Goal: Task Accomplishment & Management: Manage account settings

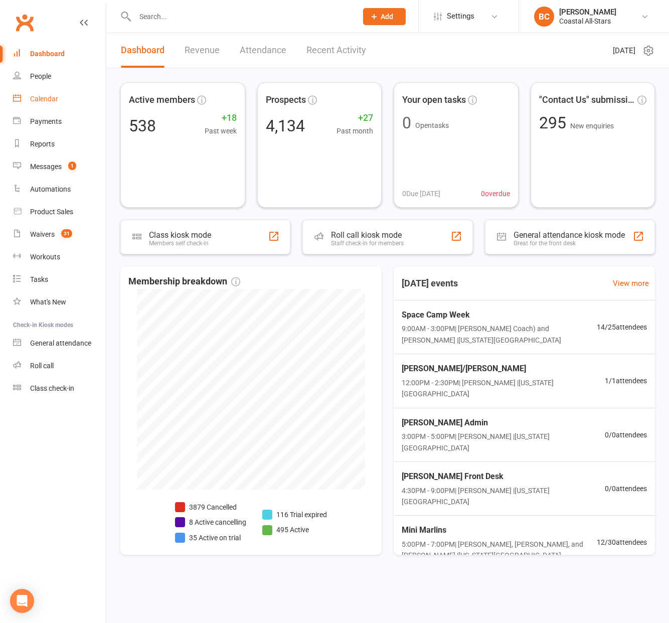
click at [42, 102] on div "Calendar" at bounding box center [44, 99] width 28 height 8
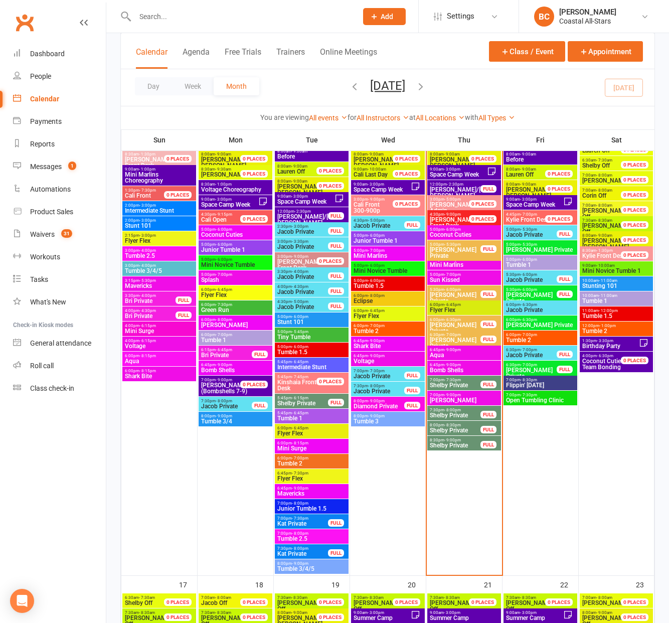
scroll to position [954, 0]
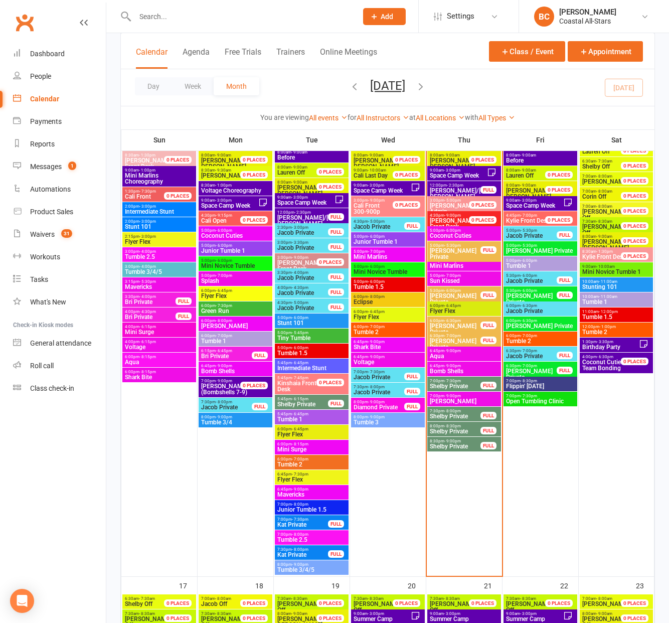
click at [457, 357] on span "Aqua" at bounding box center [464, 356] width 70 height 6
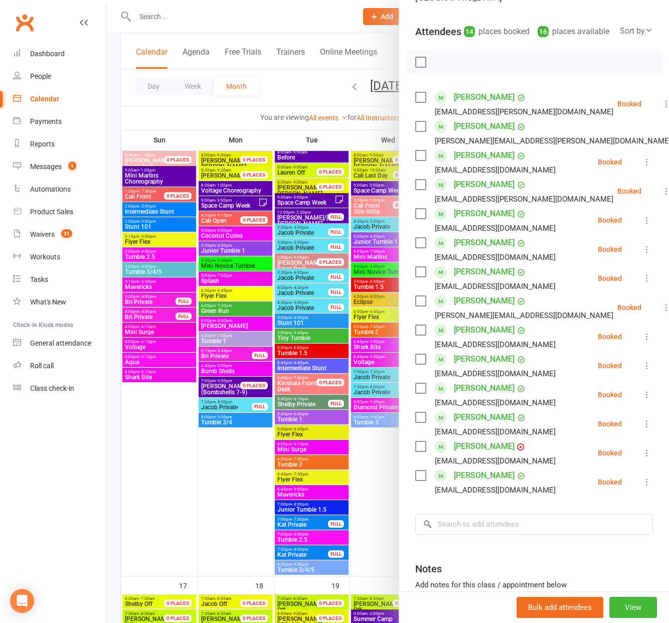
scroll to position [113, 0]
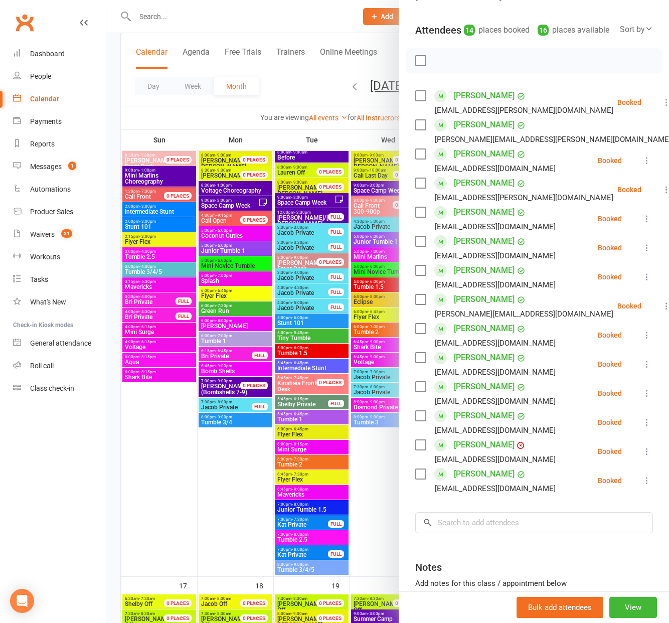
click at [421, 126] on label at bounding box center [420, 125] width 10 height 10
click at [419, 211] on label at bounding box center [420, 212] width 10 height 10
drag, startPoint x: 421, startPoint y: 271, endPoint x: 423, endPoint y: 277, distance: 5.7
click at [421, 271] on label at bounding box center [420, 270] width 10 height 10
click at [423, 297] on label at bounding box center [420, 299] width 10 height 10
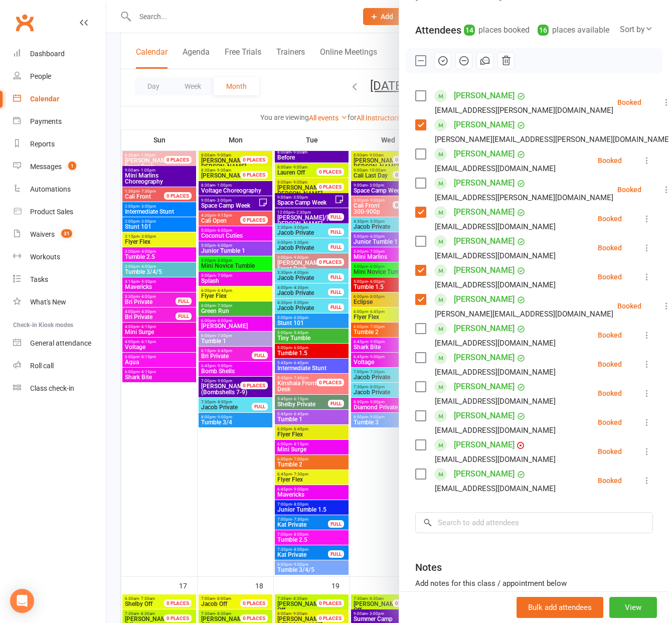
click at [418, 418] on label at bounding box center [420, 416] width 10 height 10
click at [422, 448] on label at bounding box center [420, 445] width 10 height 10
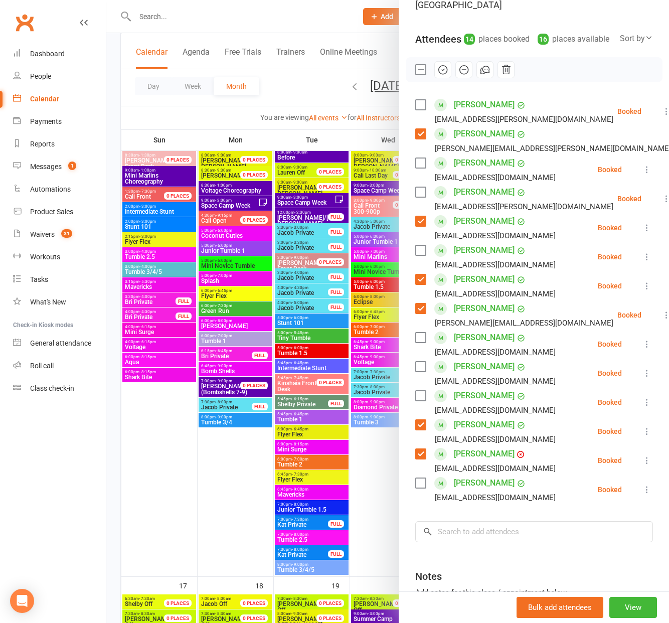
scroll to position [196, 0]
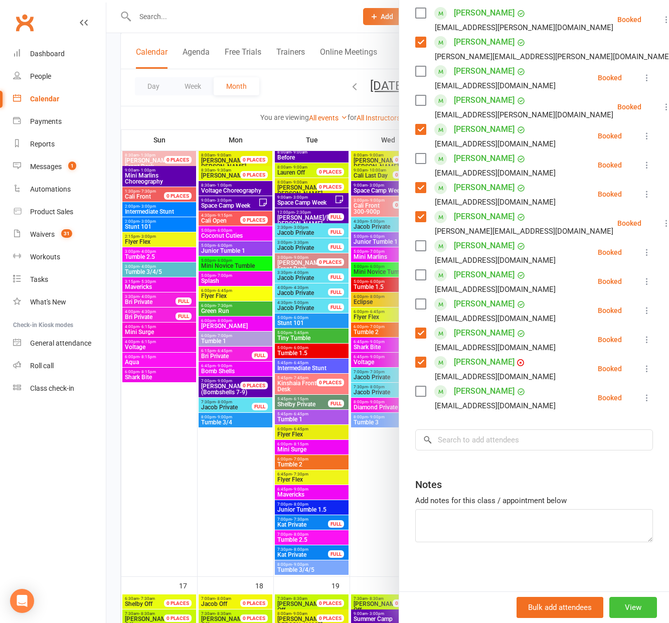
click at [635, 602] on button "View" at bounding box center [634, 607] width 48 height 21
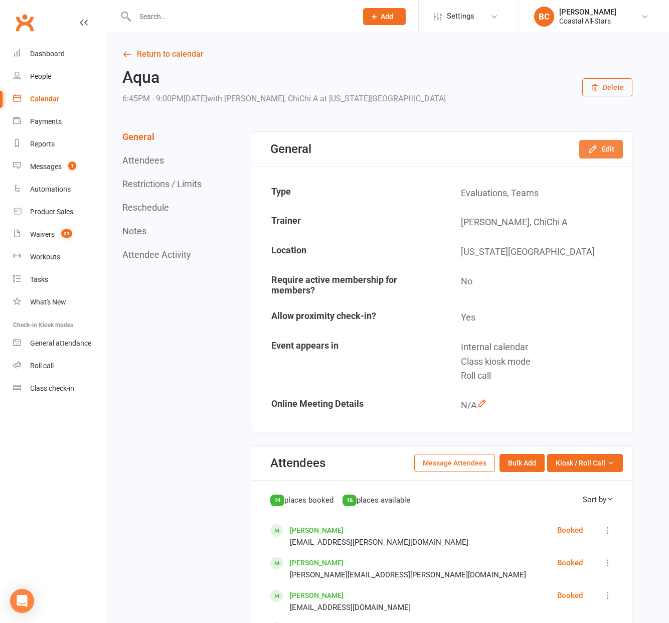
click at [599, 148] on button "Edit" at bounding box center [601, 149] width 44 height 18
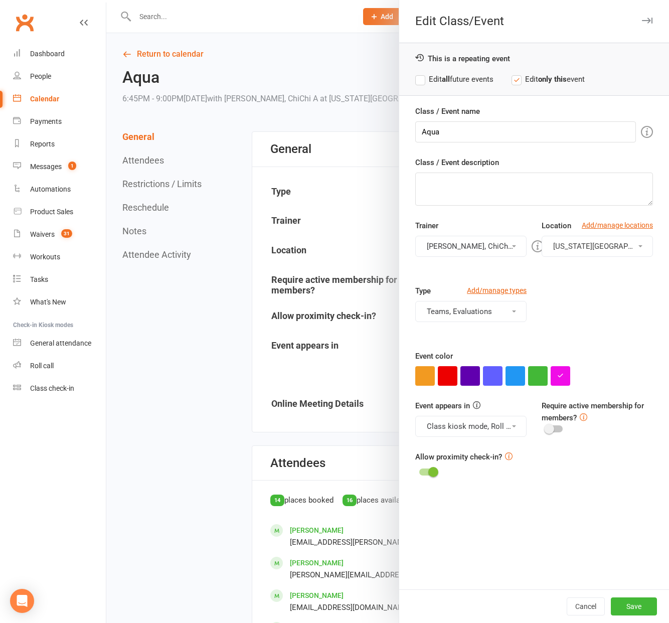
drag, startPoint x: 316, startPoint y: 122, endPoint x: 377, endPoint y: 115, distance: 61.6
click at [316, 122] on div at bounding box center [387, 311] width 563 height 623
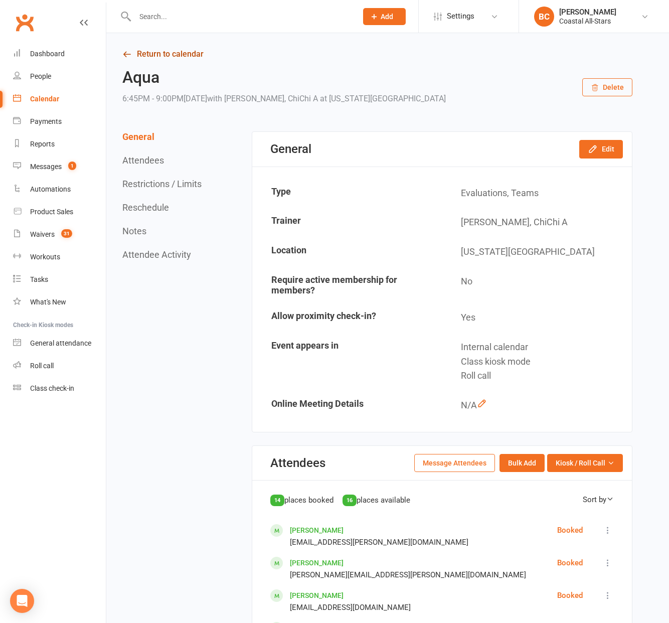
click at [135, 57] on link "Return to calendar" at bounding box center [377, 54] width 510 height 14
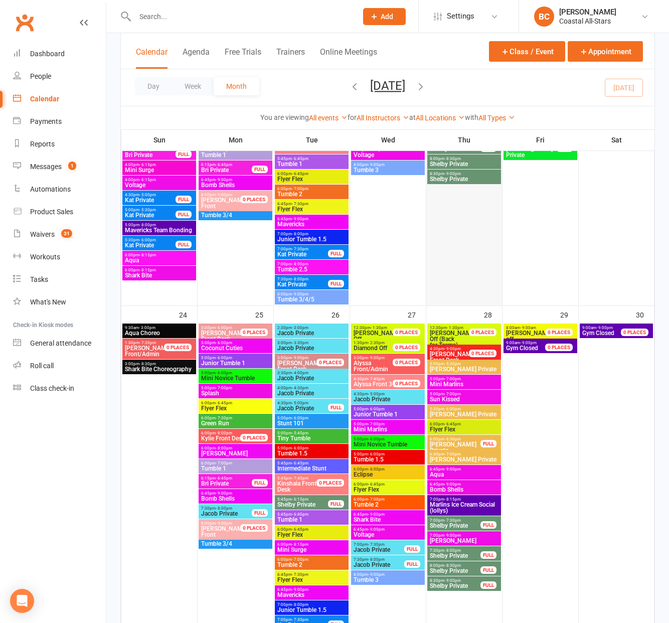
scroll to position [1644, 0]
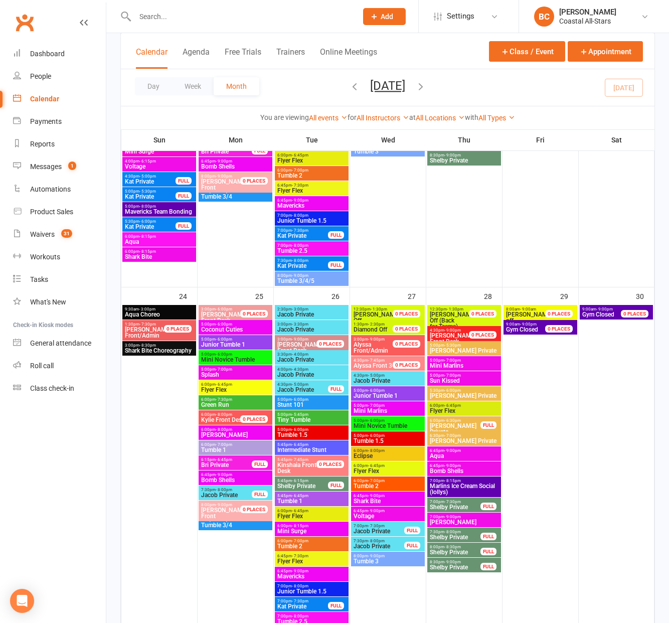
click at [458, 453] on span "Aqua" at bounding box center [464, 456] width 70 height 6
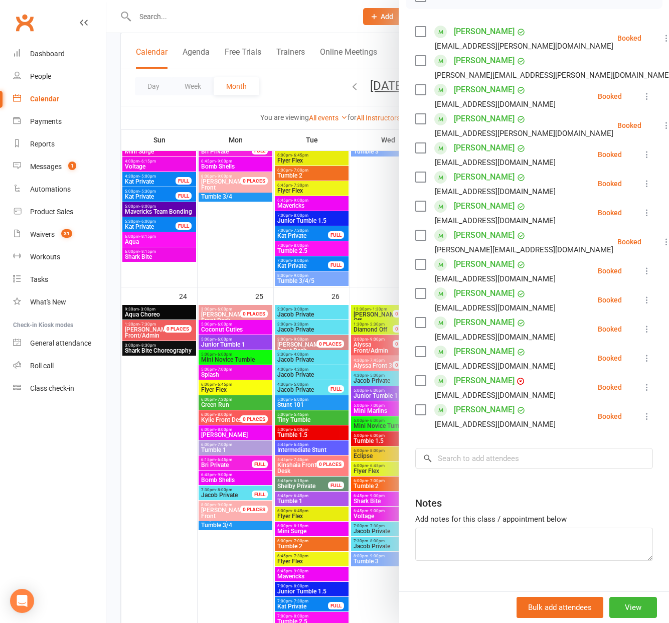
scroll to position [196, 0]
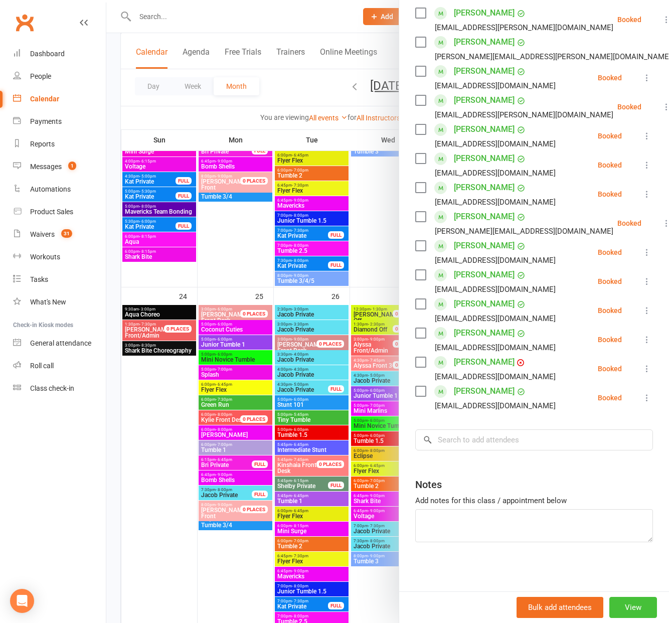
click at [634, 609] on button "View" at bounding box center [634, 607] width 48 height 21
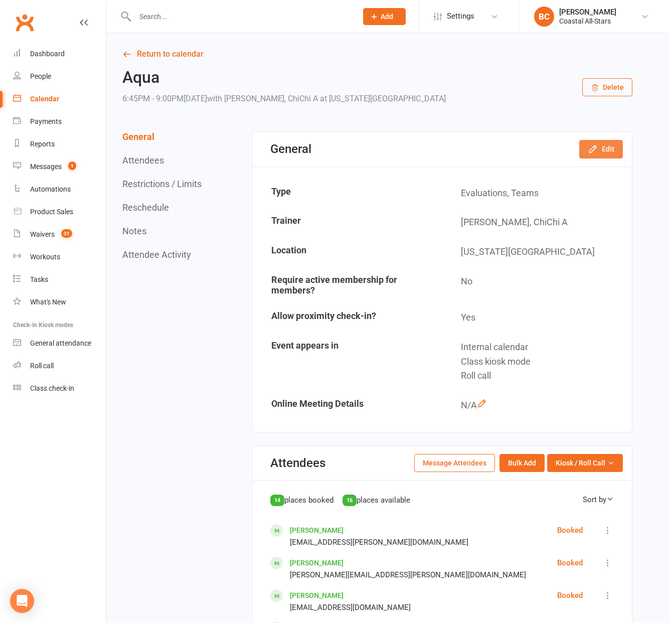
click at [596, 143] on button "Edit" at bounding box center [601, 149] width 44 height 18
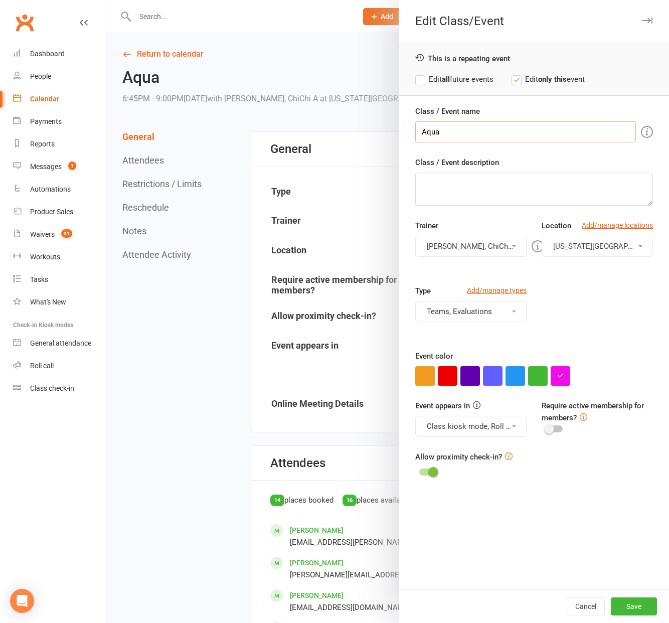
click at [421, 132] on input "Aqua" at bounding box center [525, 131] width 221 height 21
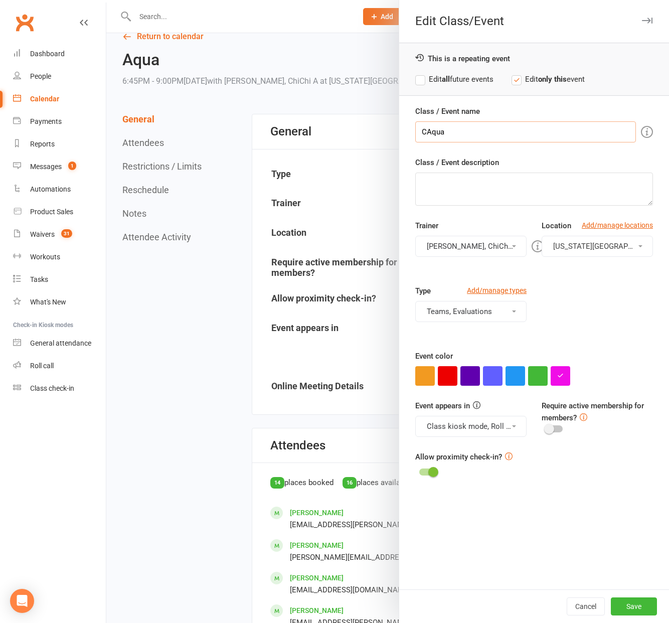
scroll to position [24, 0]
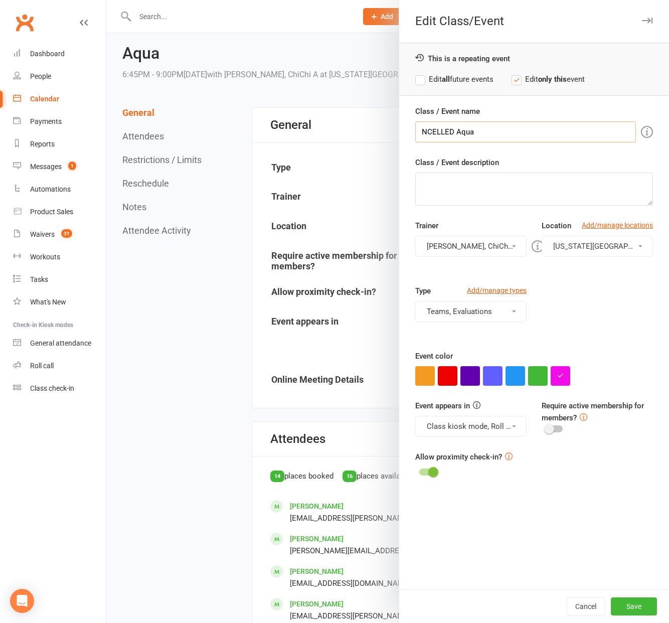
click at [437, 130] on input "NCELLED Aqua" at bounding box center [525, 131] width 221 height 21
click at [432, 132] on input "NCE Aqua" at bounding box center [525, 131] width 221 height 21
click at [429, 131] on input "NCE Aqua" at bounding box center [525, 131] width 221 height 21
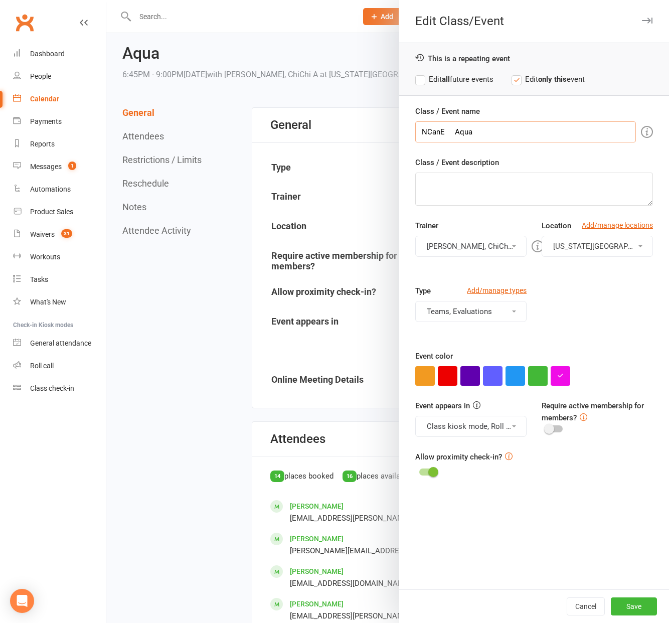
scroll to position [26, 0]
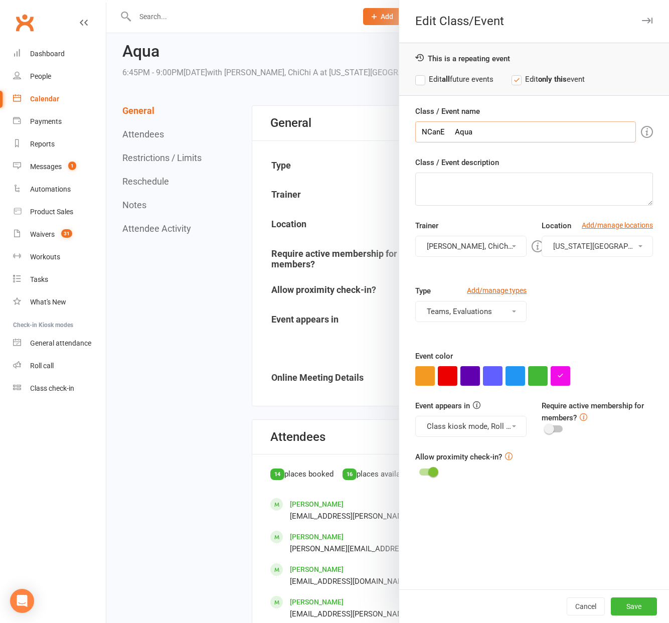
type input "NCanE Aqua"
click at [265, 57] on div at bounding box center [387, 311] width 563 height 623
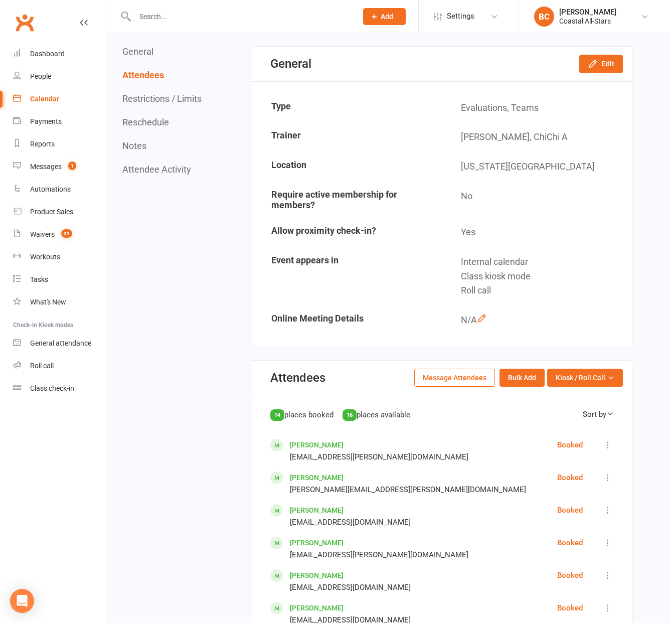
scroll to position [0, 0]
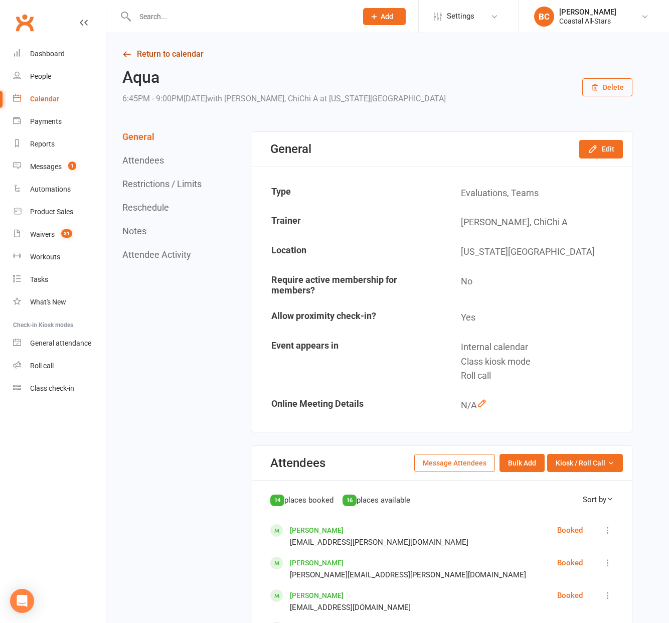
click at [176, 53] on link "Return to calendar" at bounding box center [377, 54] width 510 height 14
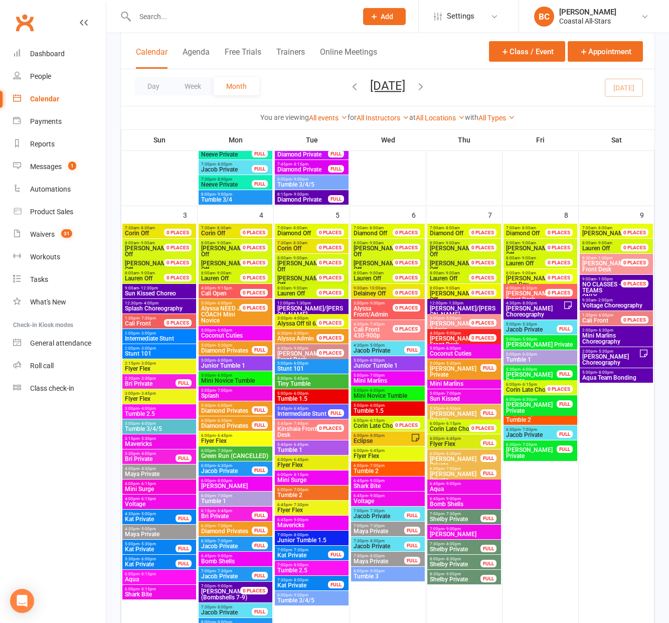
scroll to position [434, 0]
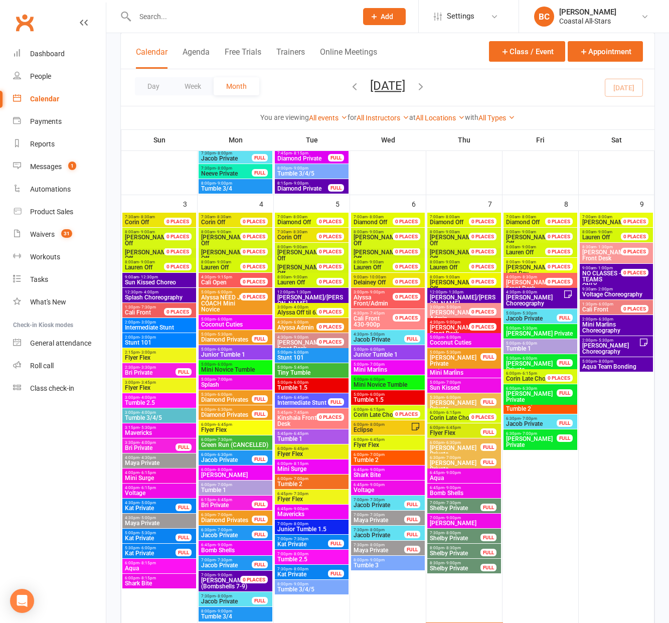
click at [426, 85] on icon "button" at bounding box center [420, 86] width 11 height 11
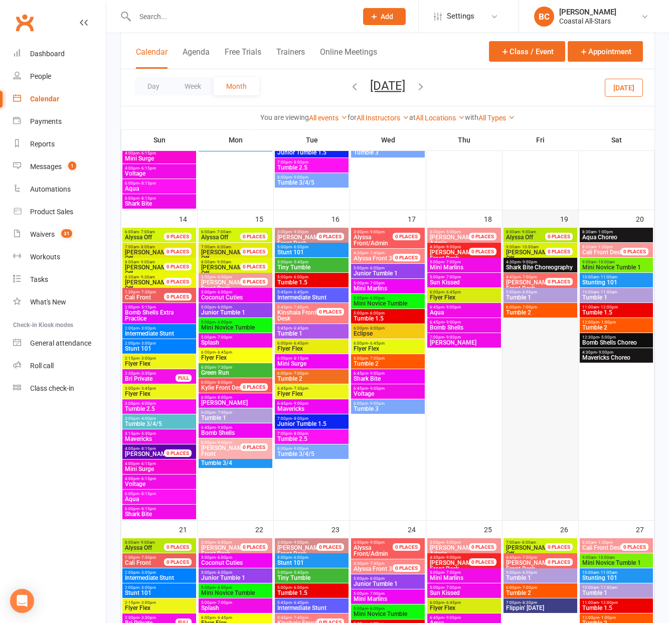
scroll to position [514, 0]
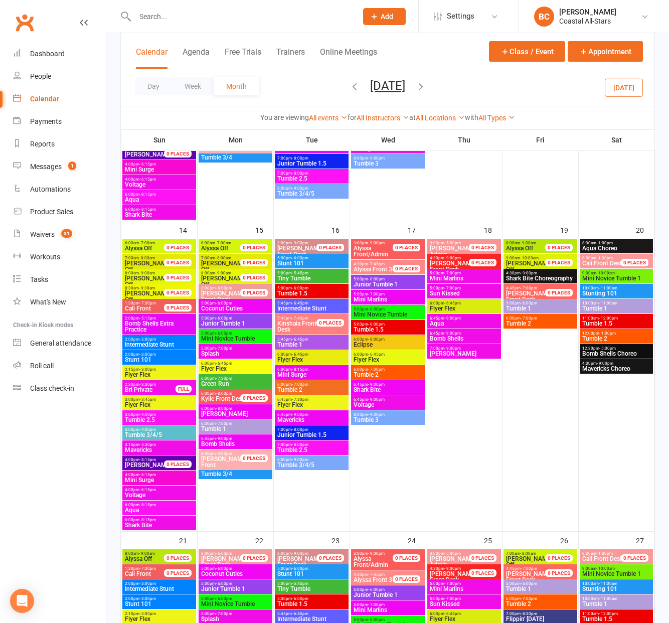
click at [608, 353] on span "Bomb Shells Choreo" at bounding box center [616, 354] width 69 height 6
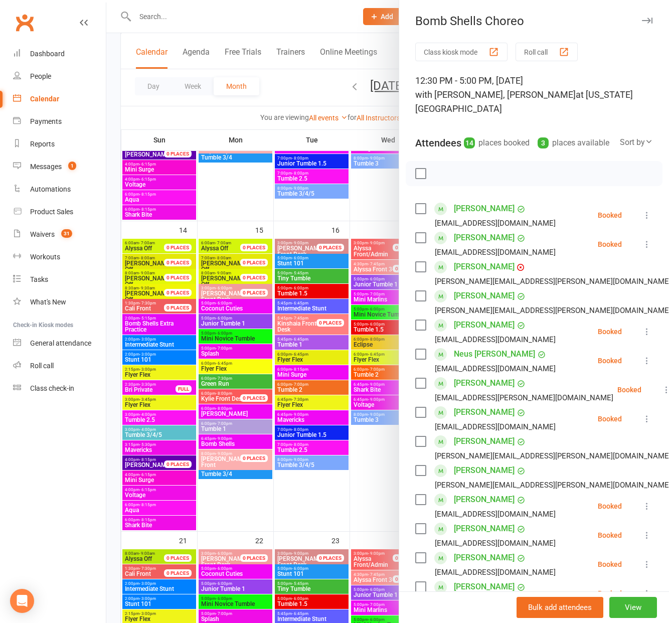
scroll to position [1, 0]
drag, startPoint x: 305, startPoint y: 26, endPoint x: 319, endPoint y: 44, distance: 22.5
click at [305, 26] on div at bounding box center [387, 311] width 563 height 623
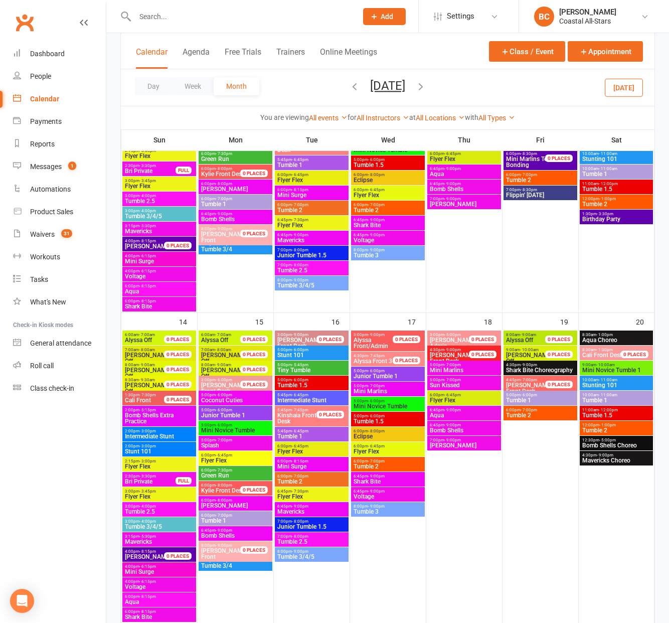
scroll to position [0, 0]
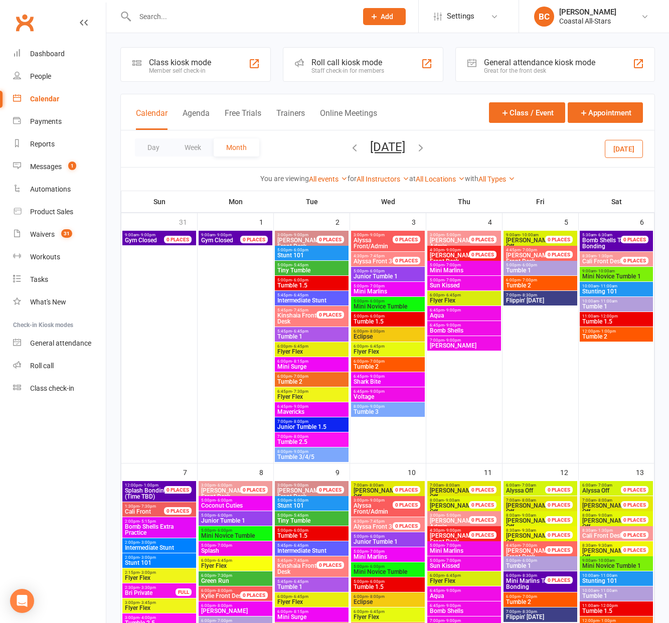
click at [349, 148] on icon "button" at bounding box center [354, 147] width 11 height 11
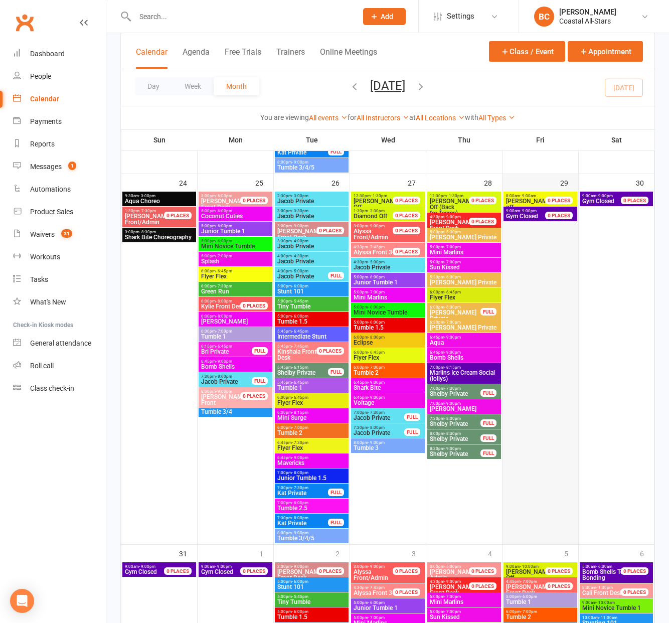
scroll to position [1752, 0]
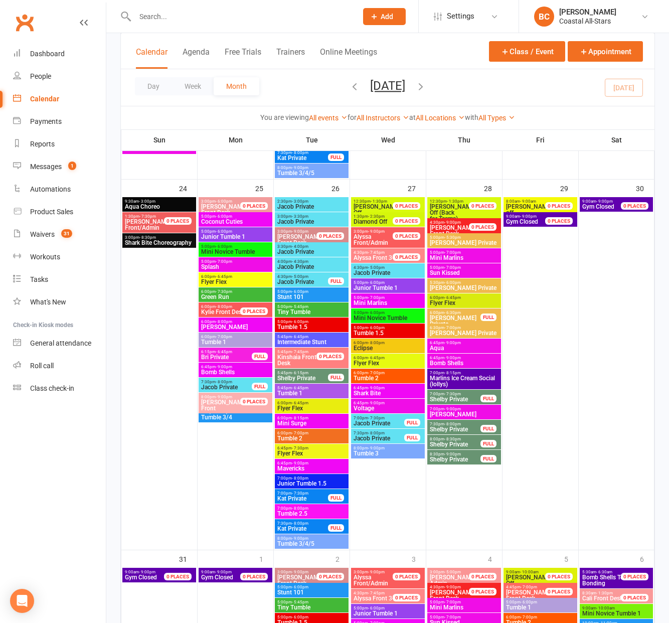
click at [453, 347] on span "Aqua" at bounding box center [464, 348] width 70 height 6
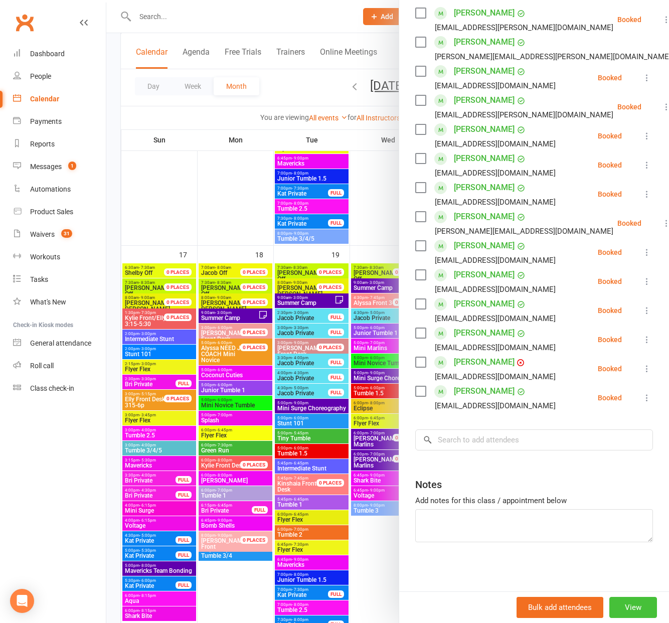
scroll to position [1288, 0]
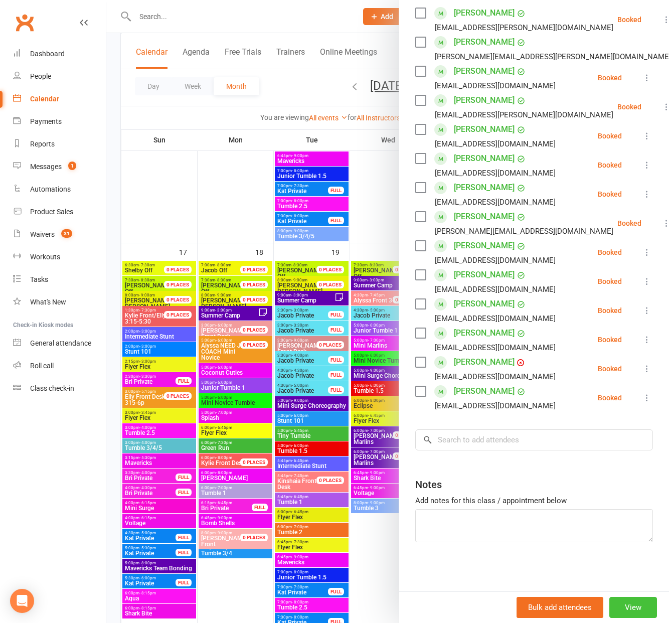
click at [633, 602] on button "View" at bounding box center [634, 607] width 48 height 21
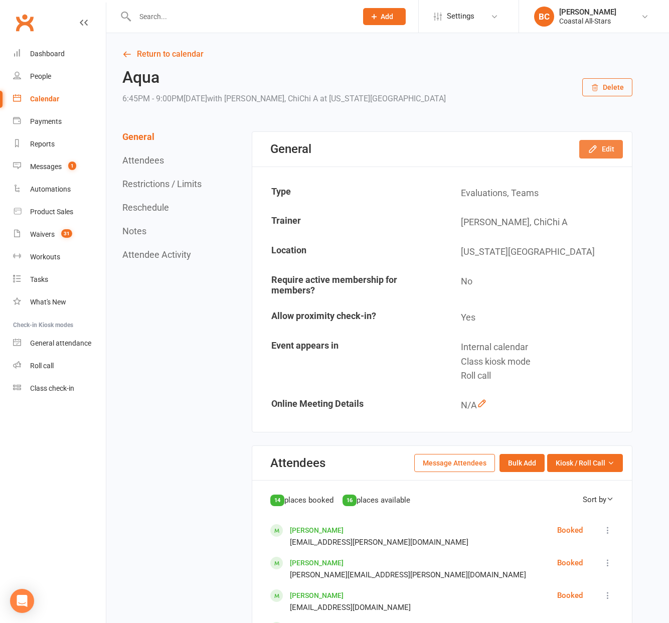
click at [598, 149] on button "Edit" at bounding box center [601, 149] width 44 height 18
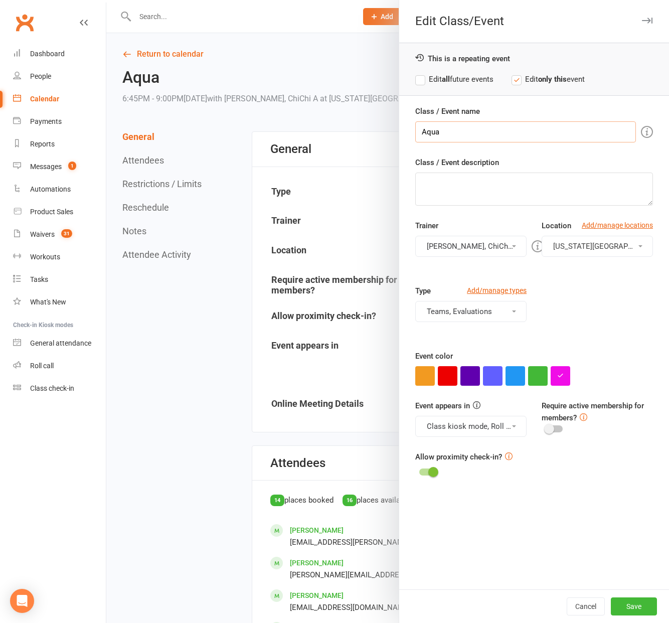
click at [424, 132] on input "Aqua" at bounding box center [525, 131] width 221 height 21
click at [487, 126] on input "Aqua" at bounding box center [525, 131] width 221 height 21
click at [446, 136] on input "Aqua" at bounding box center [525, 131] width 221 height 21
click at [424, 131] on input "Aqua" at bounding box center [525, 131] width 221 height 21
type input "Cancelled Aqua"
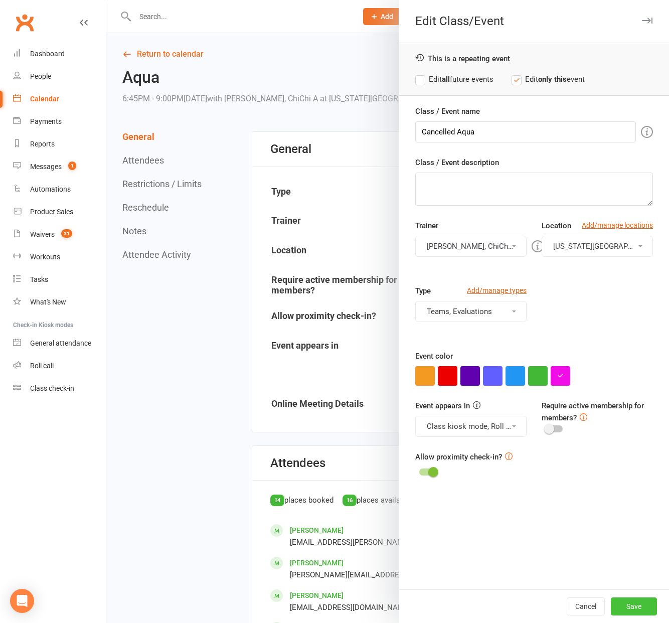
click at [646, 605] on button "Save" at bounding box center [634, 606] width 46 height 18
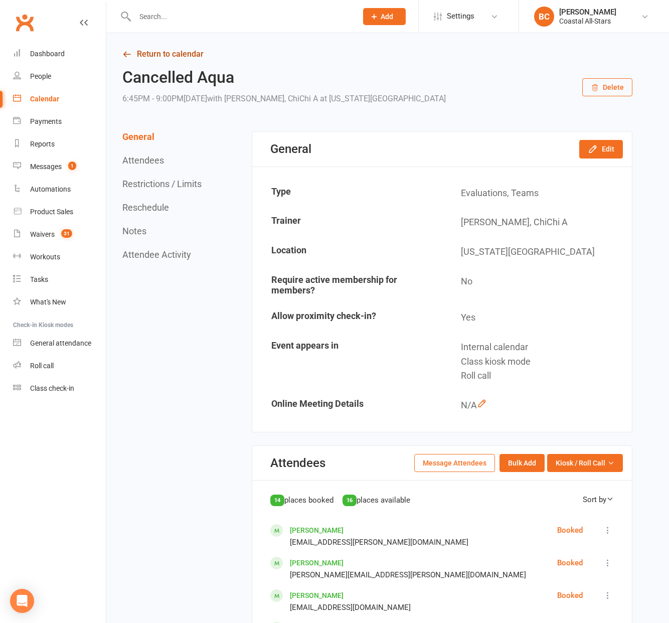
click at [178, 56] on link "Return to calendar" at bounding box center [377, 54] width 510 height 14
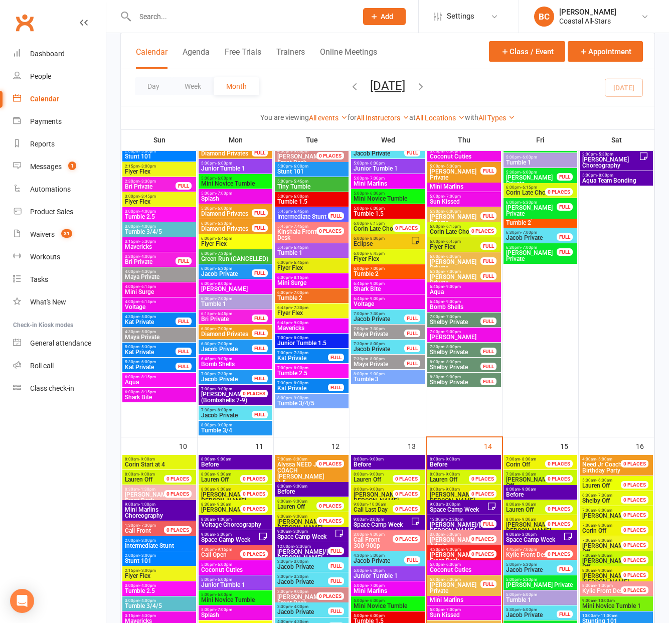
scroll to position [621, 0]
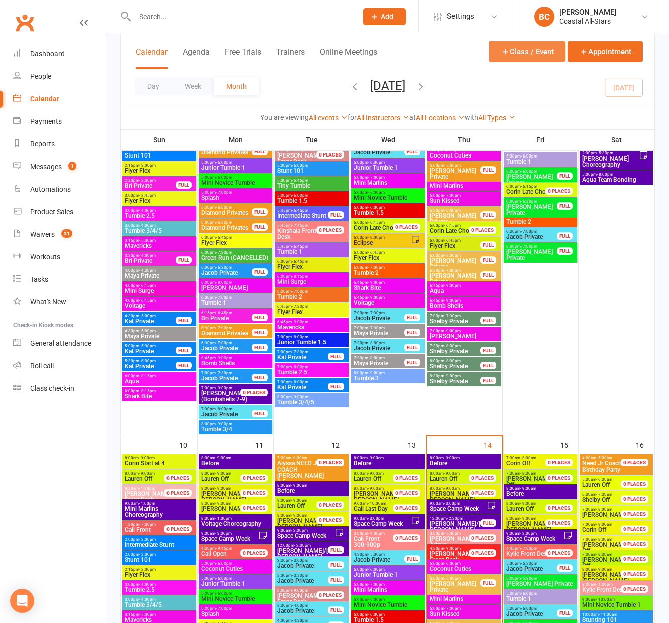
click at [520, 53] on button "Class / Event" at bounding box center [527, 51] width 76 height 21
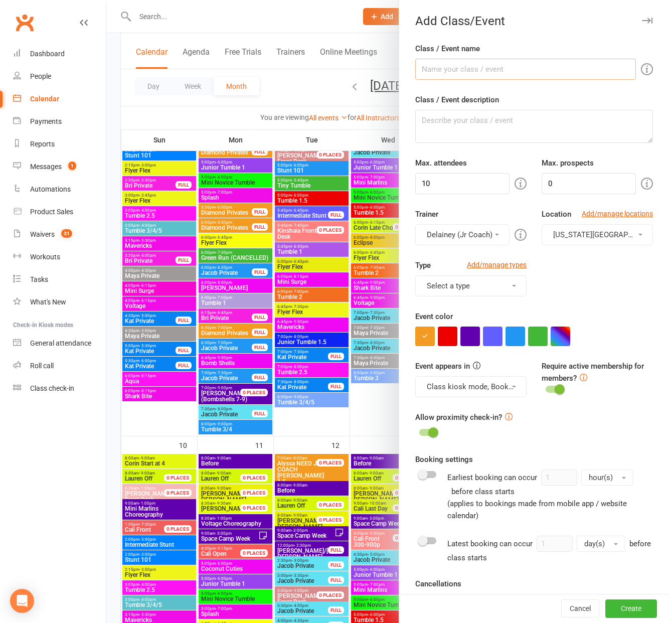
click at [489, 67] on input "Class / Event name" at bounding box center [525, 69] width 221 height 21
type input "AQUA PRACTICE/ Team Bonding MT. [GEOGRAPHIC_DATA]"
click at [433, 131] on textarea "Class / Event description" at bounding box center [534, 126] width 238 height 33
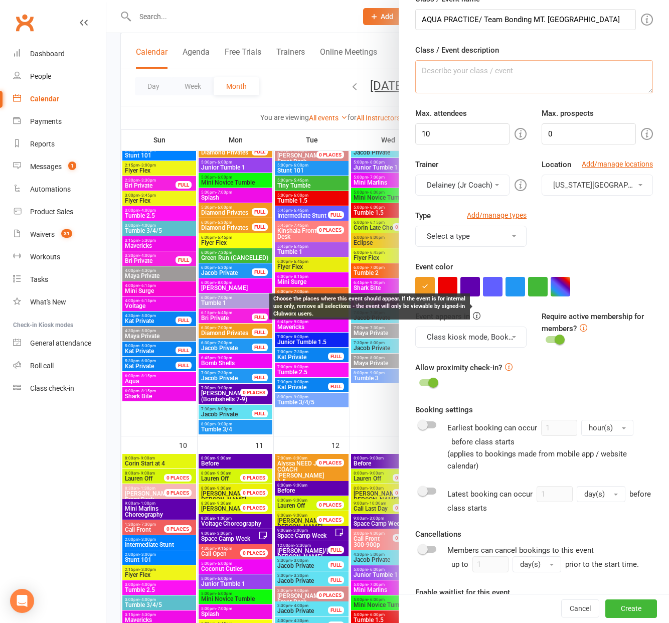
scroll to position [48, 0]
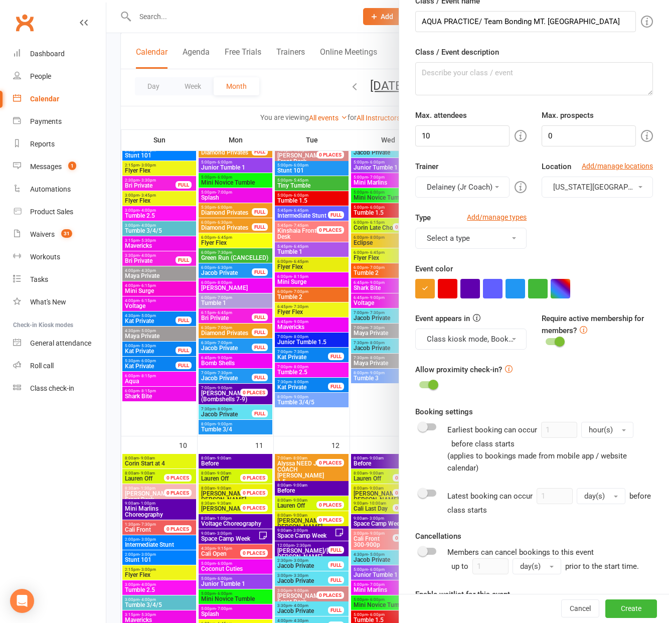
click at [496, 187] on span at bounding box center [497, 187] width 4 height 2
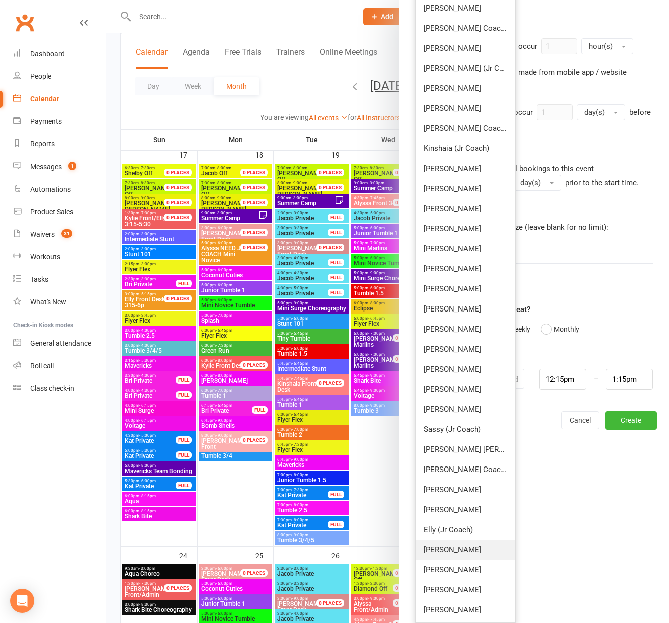
scroll to position [1443, 0]
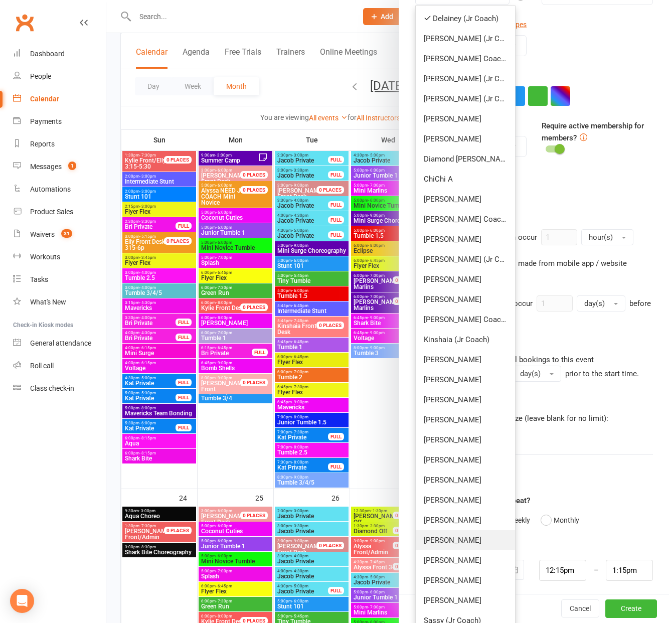
click at [462, 542] on link "[PERSON_NAME]" at bounding box center [465, 540] width 99 height 20
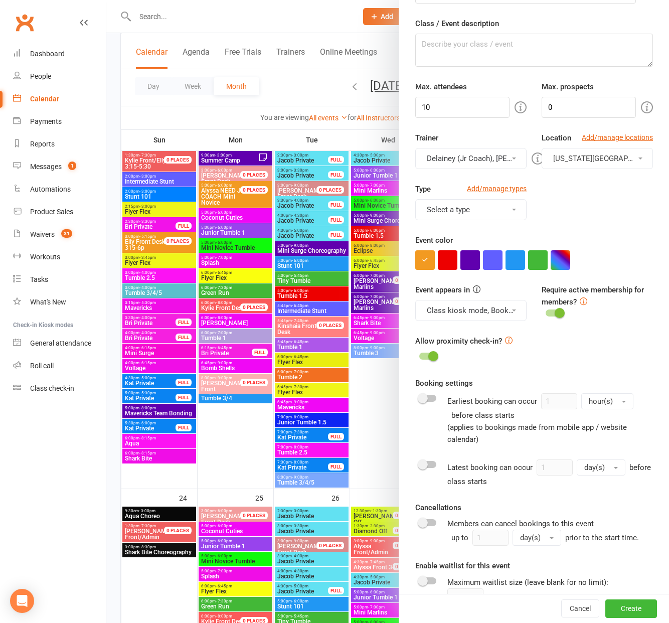
scroll to position [0, 0]
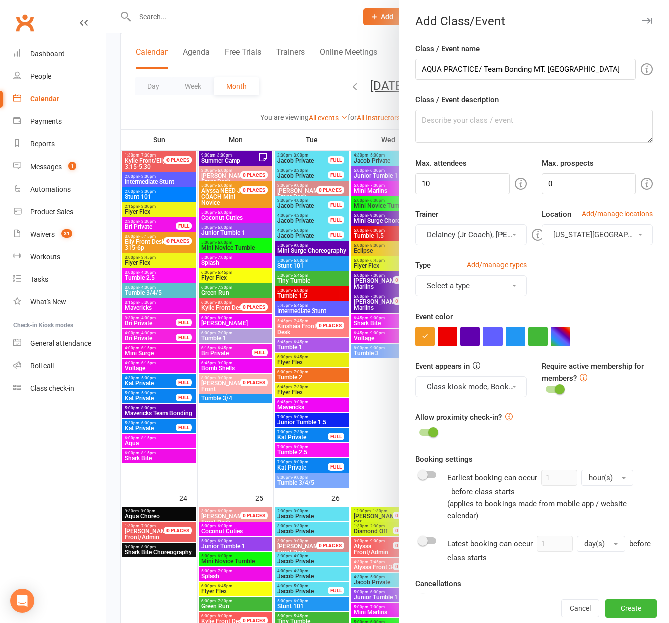
click at [499, 240] on button "Delainey (Jr Coach), [PERSON_NAME]" at bounding box center [470, 234] width 111 height 21
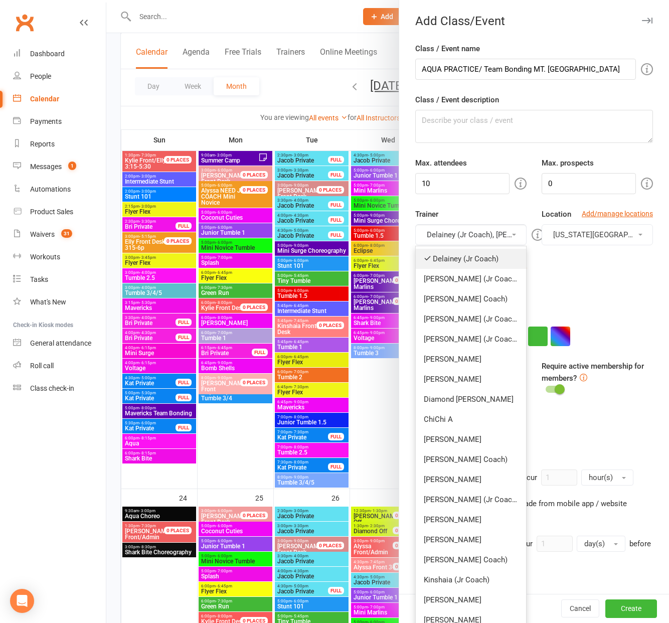
click at [463, 256] on link "Delainey (Jr Coach)" at bounding box center [471, 259] width 110 height 20
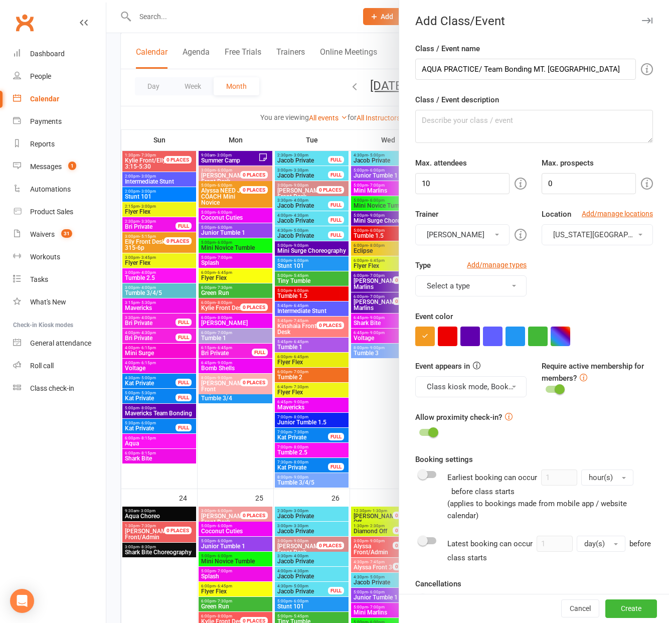
click at [472, 241] on button "[PERSON_NAME]" at bounding box center [462, 234] width 94 height 21
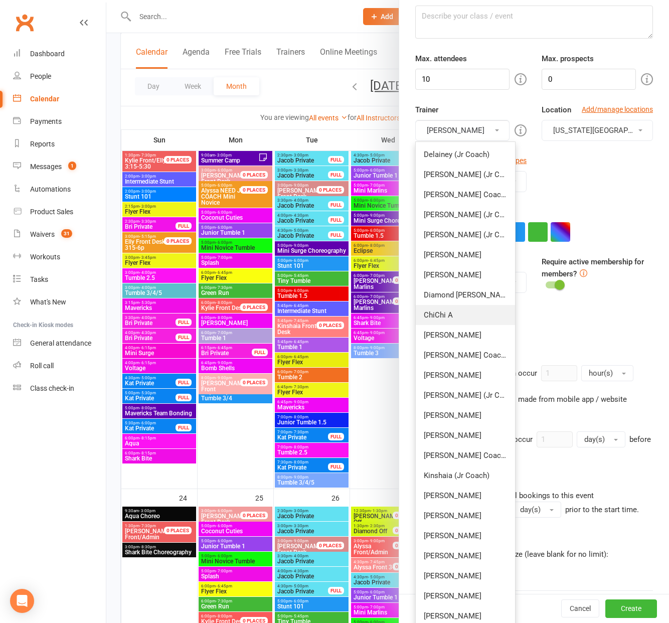
click at [446, 313] on link "ChiChi A" at bounding box center [465, 315] width 99 height 20
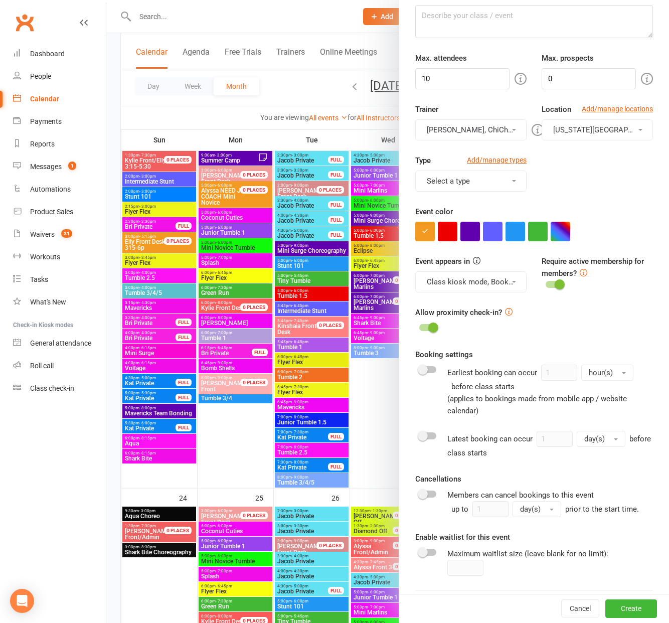
click at [489, 184] on button "Select a type" at bounding box center [470, 181] width 111 height 21
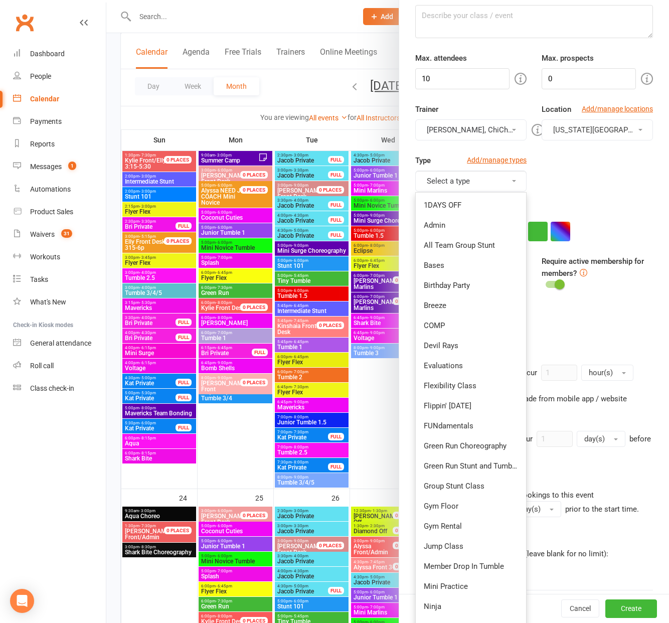
drag, startPoint x: 569, startPoint y: 188, endPoint x: 568, endPoint y: 193, distance: 5.1
click at [569, 188] on div "Type Add/manage types Select a type 1DAYS OFF Admin All Team Group Stunt Bases …" at bounding box center [534, 180] width 253 height 51
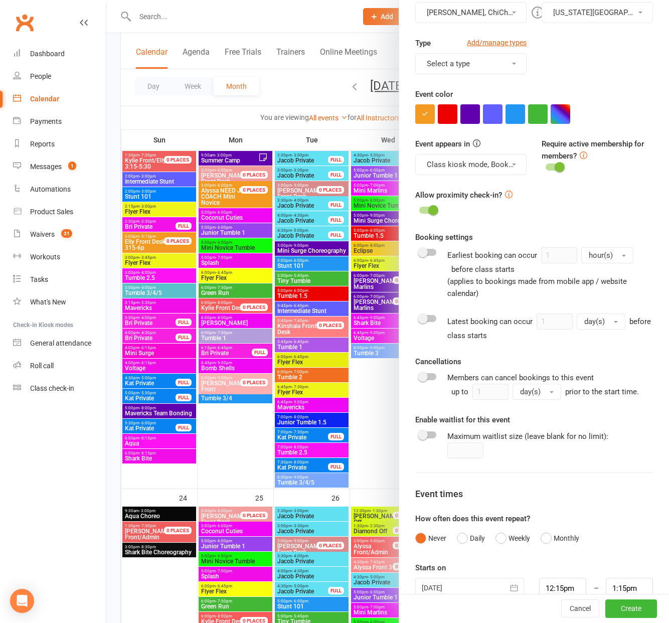
scroll to position [243, 0]
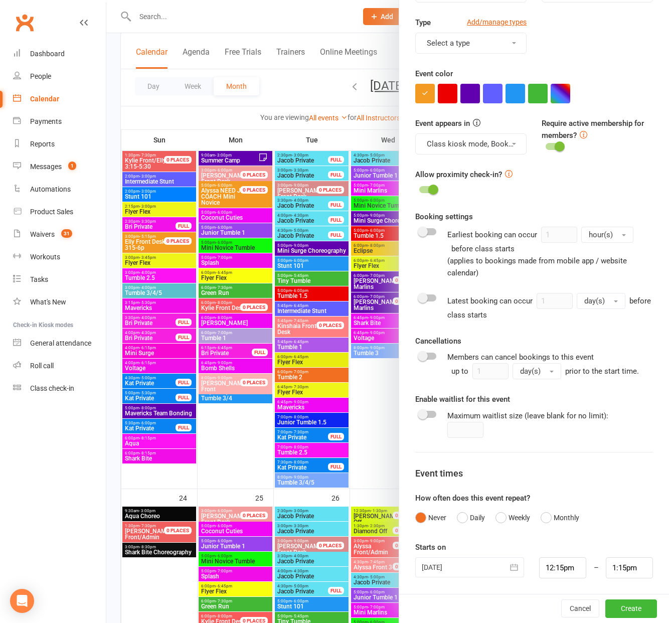
click at [471, 571] on div at bounding box center [469, 567] width 109 height 20
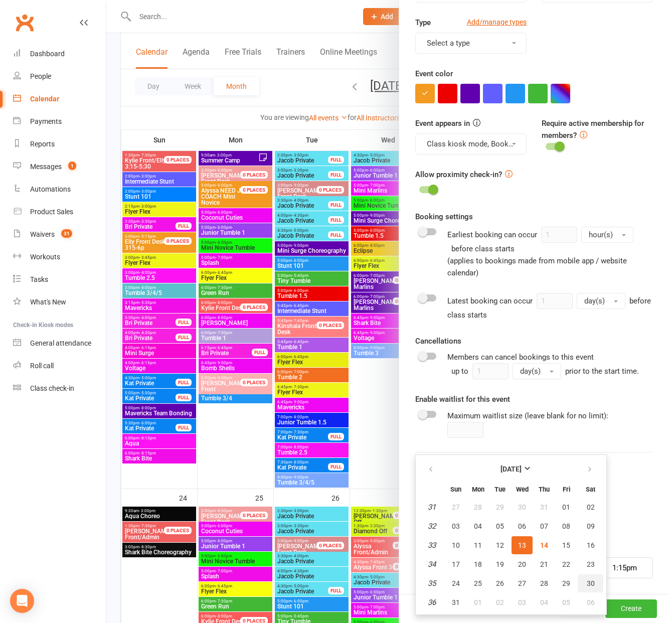
click at [588, 586] on span "30" at bounding box center [591, 583] width 8 height 8
type input "[DATE]"
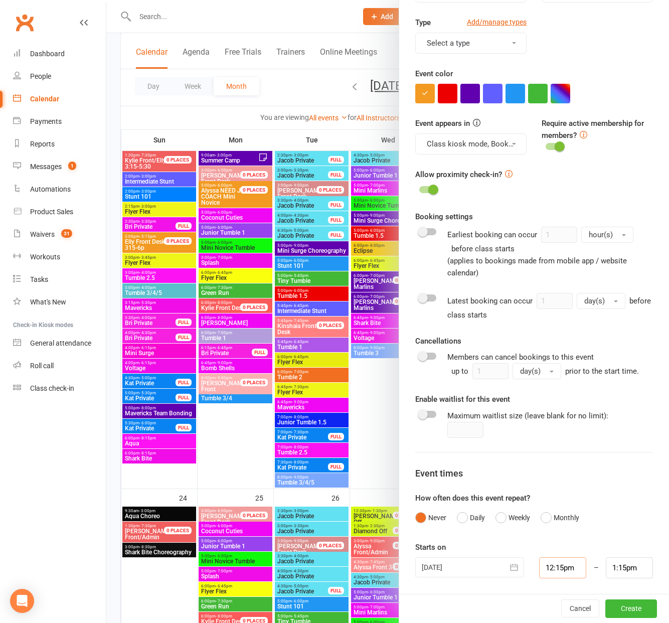
click at [558, 569] on input "12:15pm" at bounding box center [562, 567] width 47 height 21
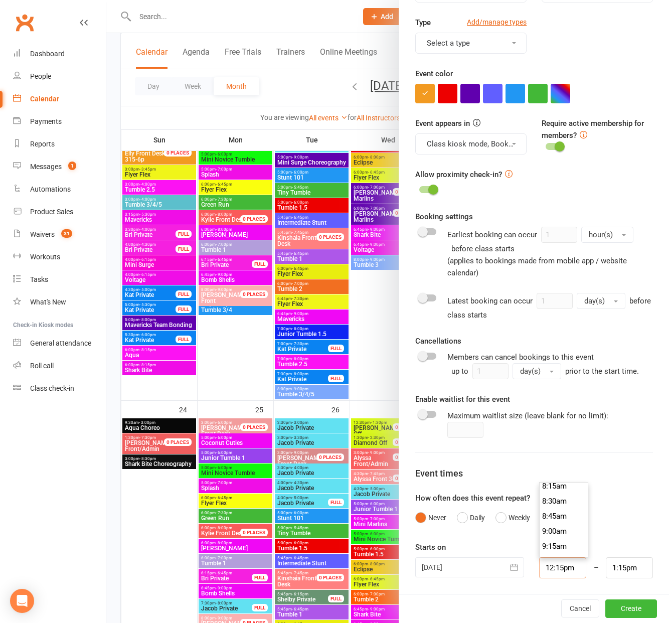
scroll to position [511, 0]
type input "9:00am"
drag, startPoint x: 567, startPoint y: 526, endPoint x: 582, endPoint y: 549, distance: 27.5
click at [567, 526] on li "9:00am" at bounding box center [564, 520] width 48 height 15
click at [624, 569] on input "10:00am" at bounding box center [629, 567] width 47 height 21
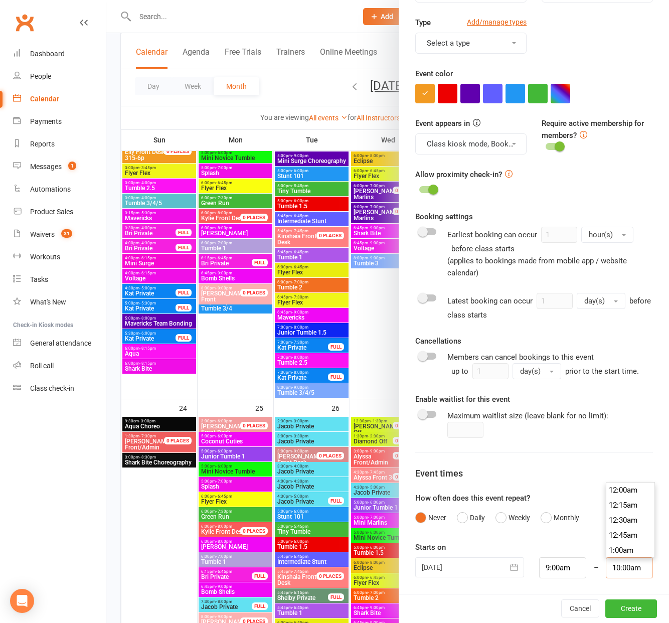
scroll to position [587, 0]
click at [624, 569] on input "10:00am" at bounding box center [629, 567] width 47 height 21
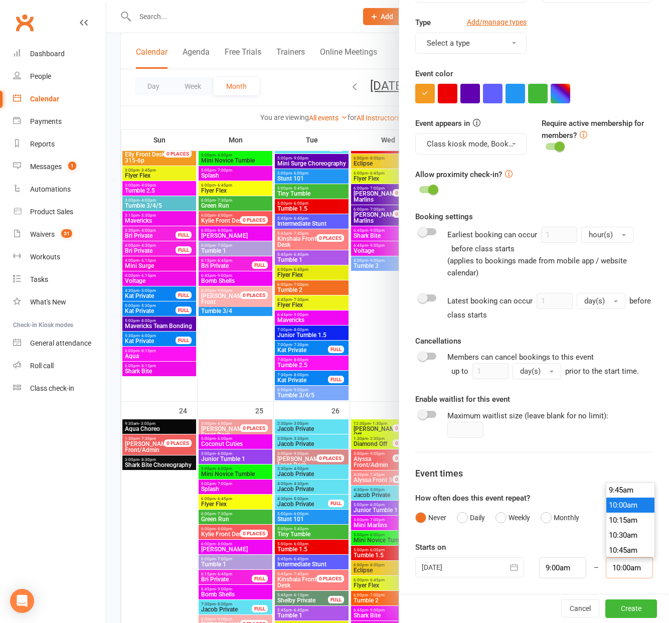
click at [624, 569] on input "10:00am" at bounding box center [629, 567] width 47 height 21
type input "12:00pm"
click at [621, 511] on li "12:00pm" at bounding box center [630, 507] width 48 height 15
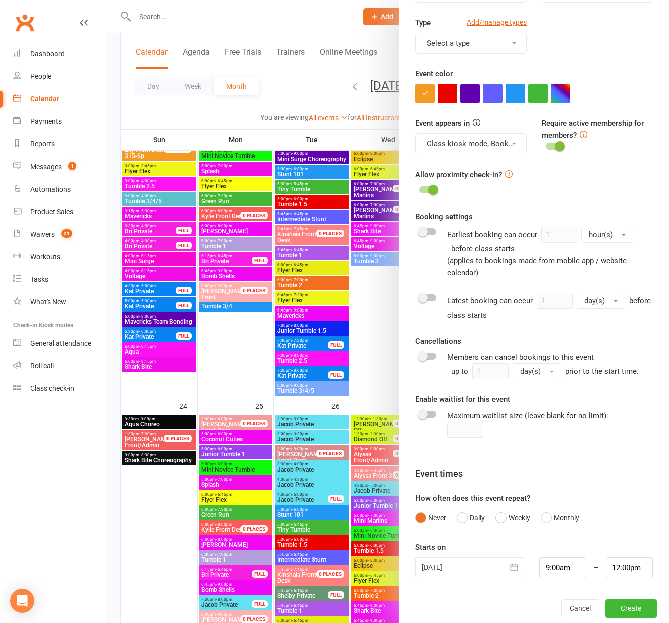
click at [626, 516] on div "Never Daily Weekly Monthly" at bounding box center [534, 517] width 238 height 19
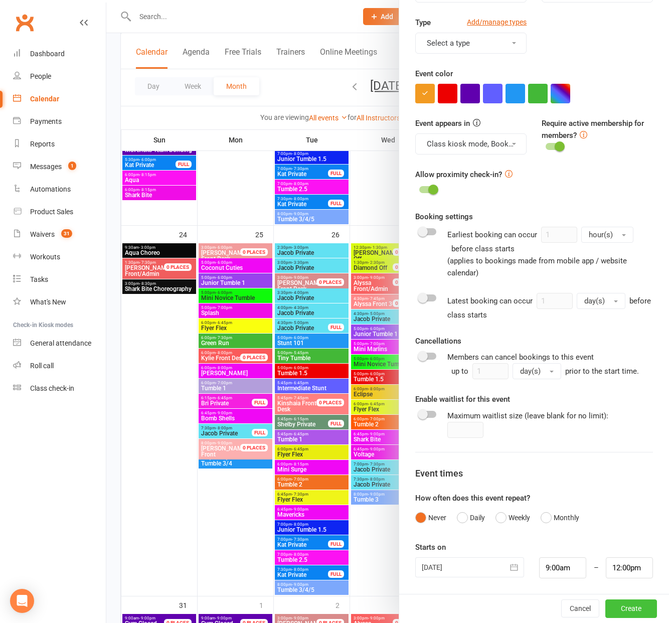
scroll to position [1709, 0]
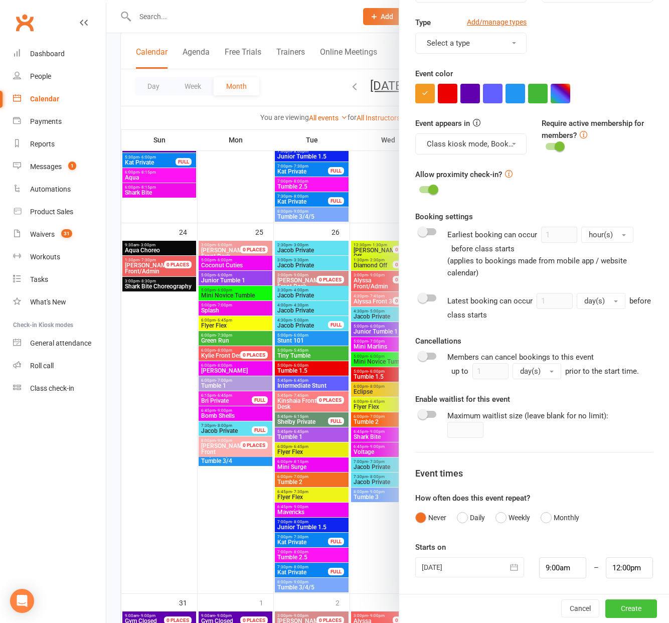
click at [631, 605] on button "Create" at bounding box center [631, 609] width 52 height 18
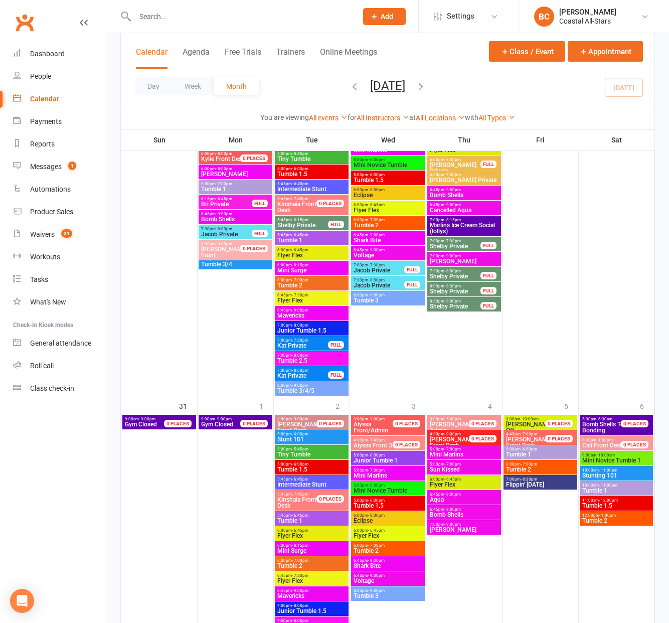
scroll to position [1909, 0]
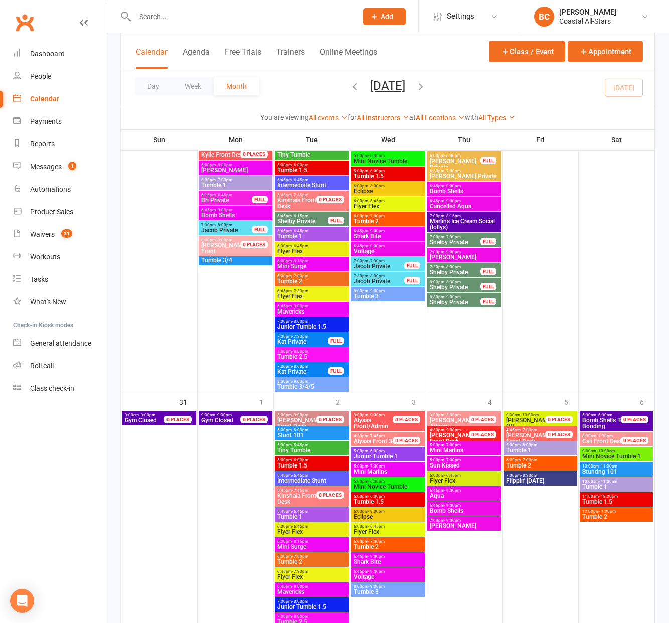
click at [426, 86] on icon "button" at bounding box center [420, 86] width 11 height 11
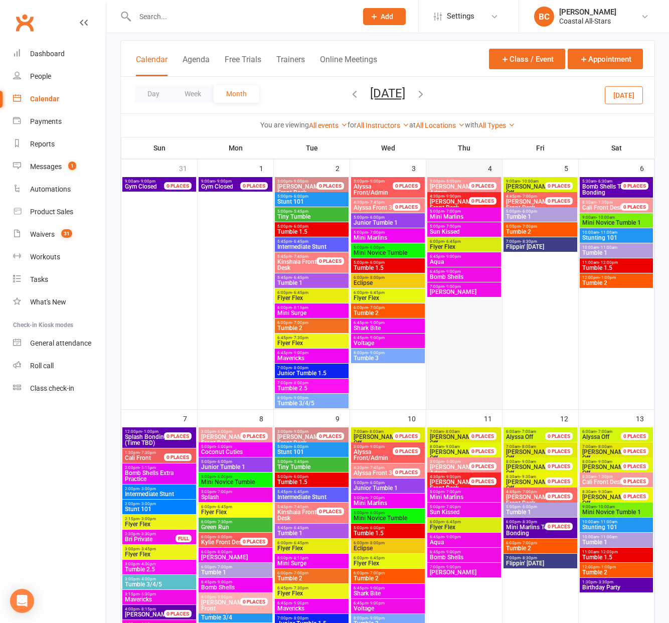
scroll to position [0, 0]
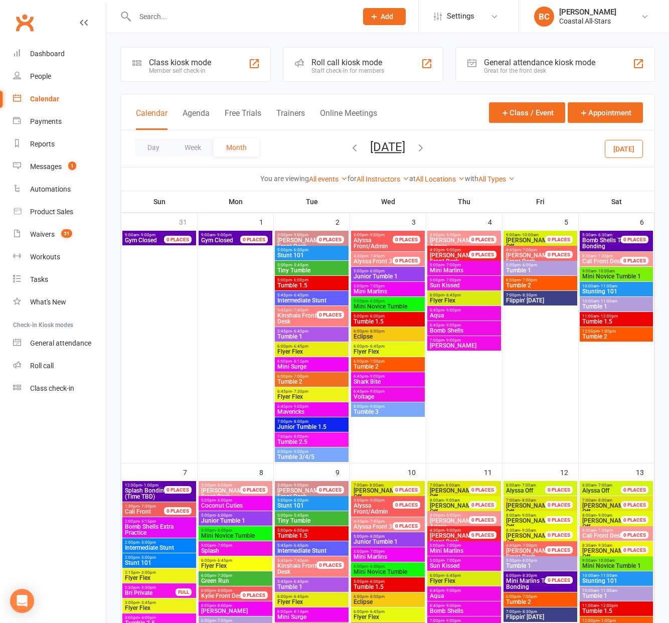
drag, startPoint x: 448, startPoint y: 148, endPoint x: 446, endPoint y: 142, distance: 6.3
click at [426, 148] on icon "button" at bounding box center [420, 147] width 11 height 11
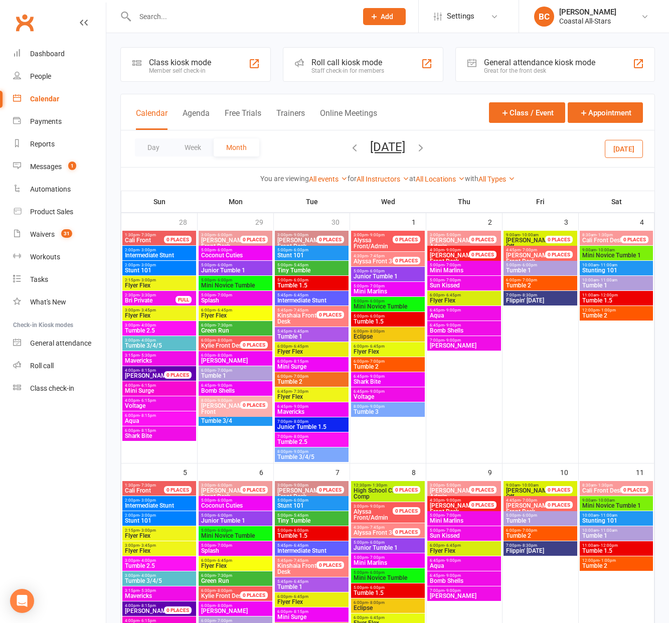
click at [349, 147] on icon "button" at bounding box center [354, 147] width 11 height 11
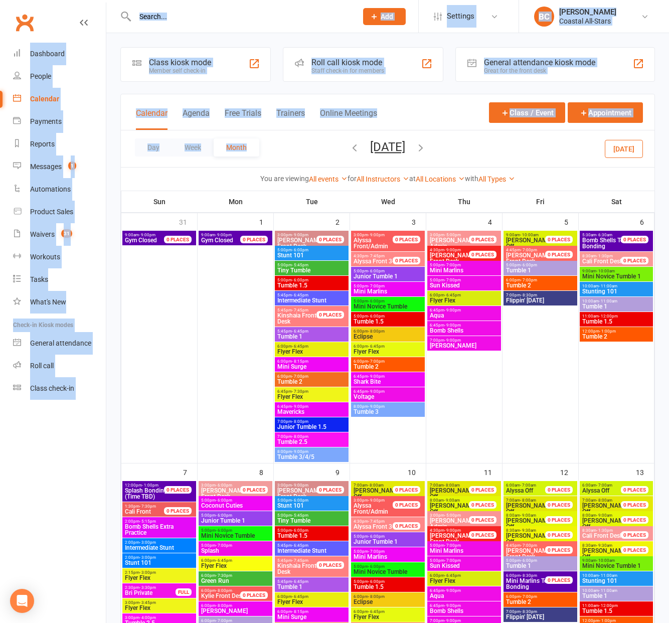
click at [349, 147] on icon "button" at bounding box center [354, 147] width 11 height 11
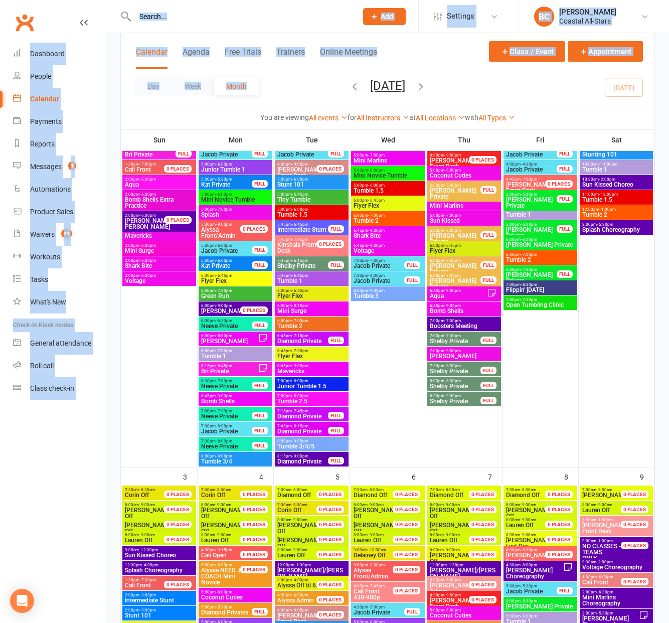
scroll to position [181, 0]
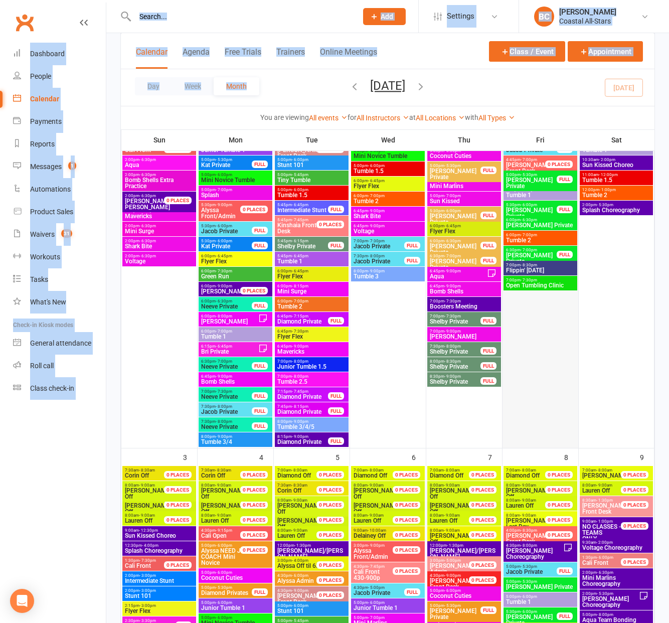
click at [541, 382] on div at bounding box center [541, 248] width 74 height 397
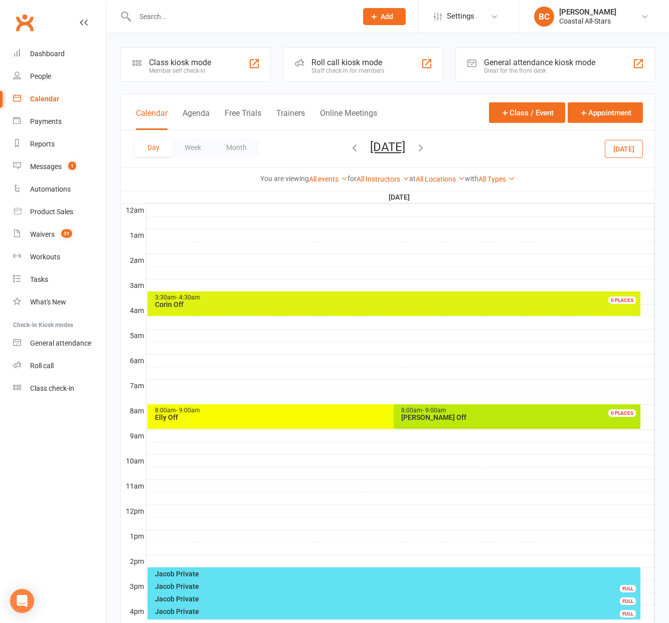
scroll to position [0, 0]
click at [237, 148] on button "Month" at bounding box center [237, 147] width 46 height 18
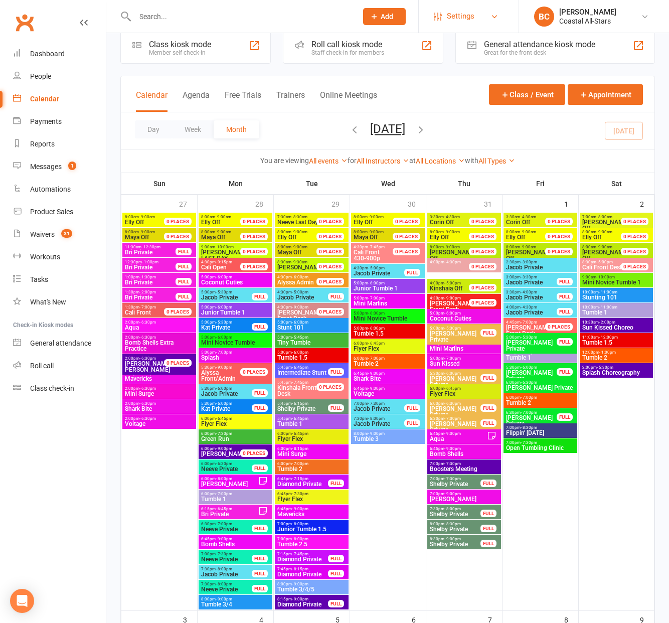
scroll to position [43, 0]
